Goal: Information Seeking & Learning: Learn about a topic

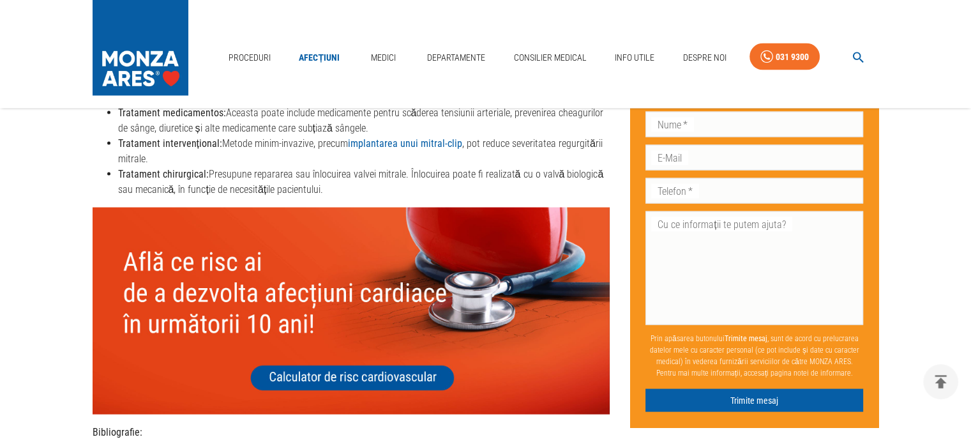
scroll to position [2461, 0]
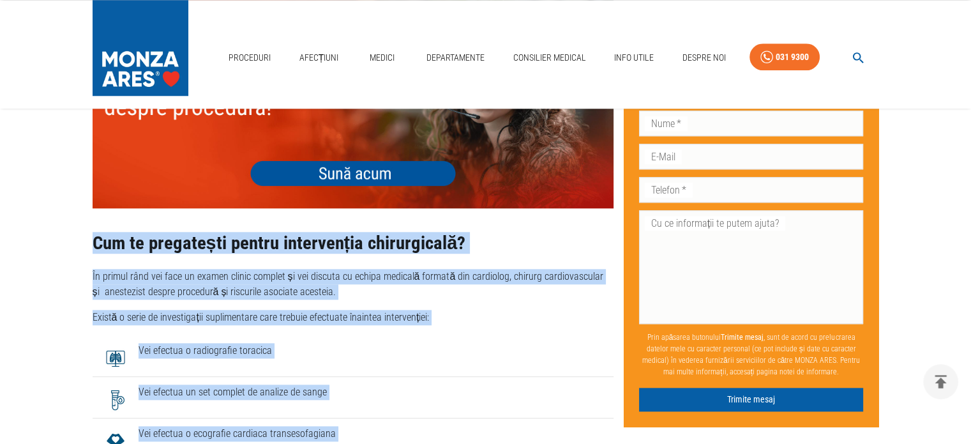
scroll to position [1417, 0]
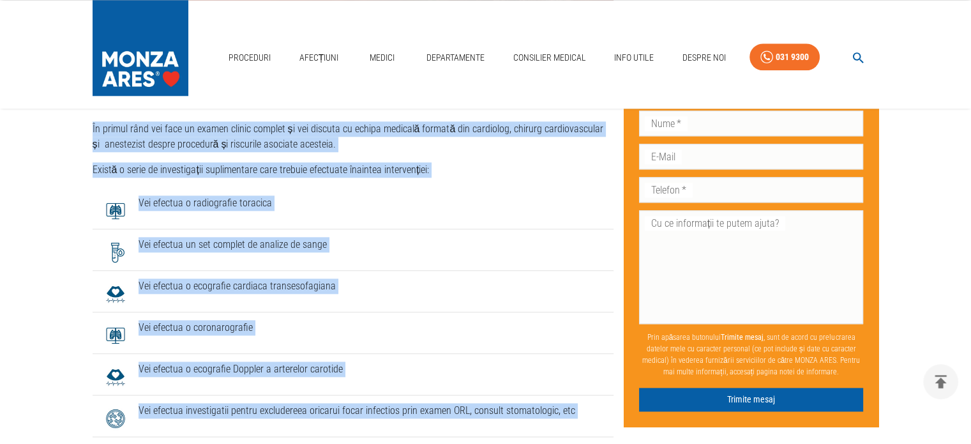
drag, startPoint x: 89, startPoint y: 215, endPoint x: 282, endPoint y: 427, distance: 287.0
click at [282, 427] on div "Publicat: 11 martie 2021 Ultima actualizare: 11 iulie 2025 Distribuie: Cuprins …" at bounding box center [347, 444] width 531 height 3083
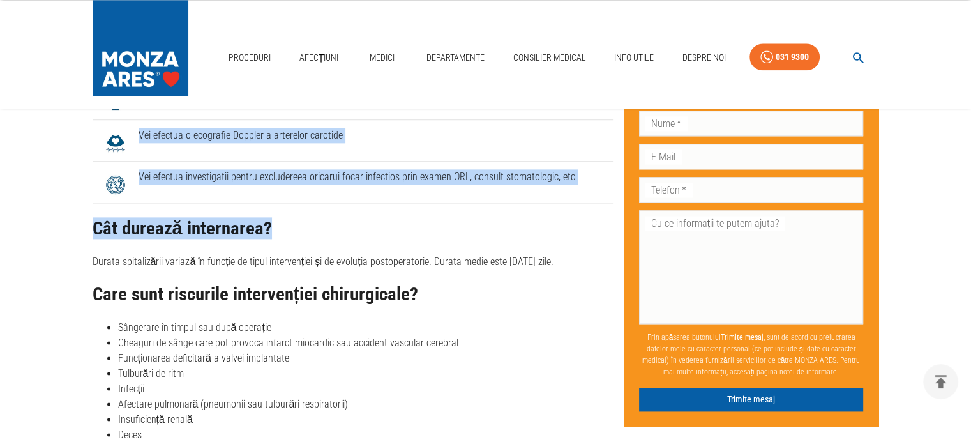
scroll to position [1885, 0]
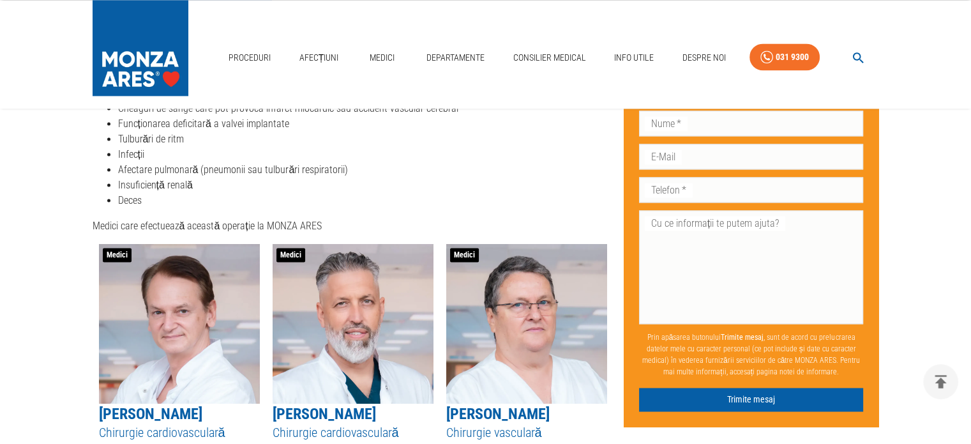
click at [164, 405] on link "Dr. Theodor Cebotaru" at bounding box center [150, 414] width 103 height 18
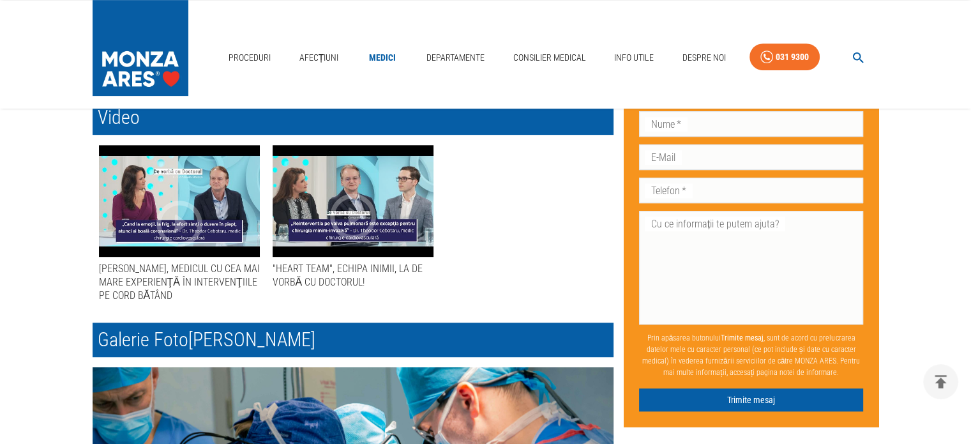
scroll to position [448, 0]
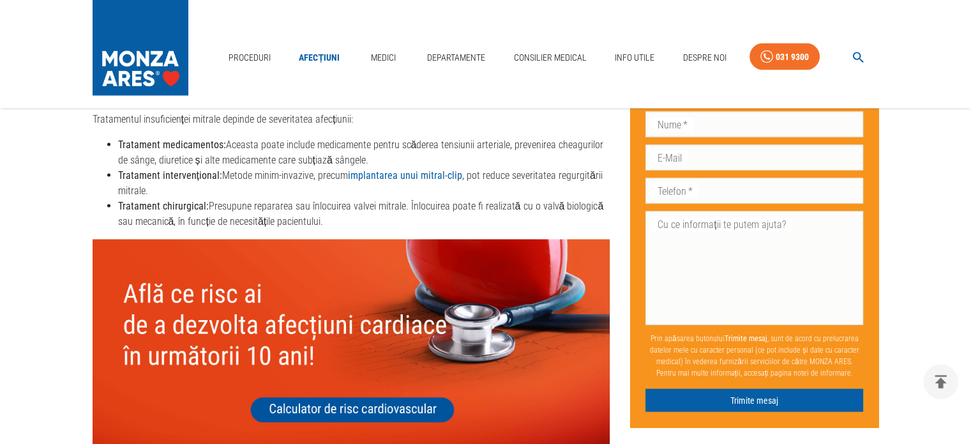
scroll to position [2227, 0]
